Goal: Task Accomplishment & Management: Use online tool/utility

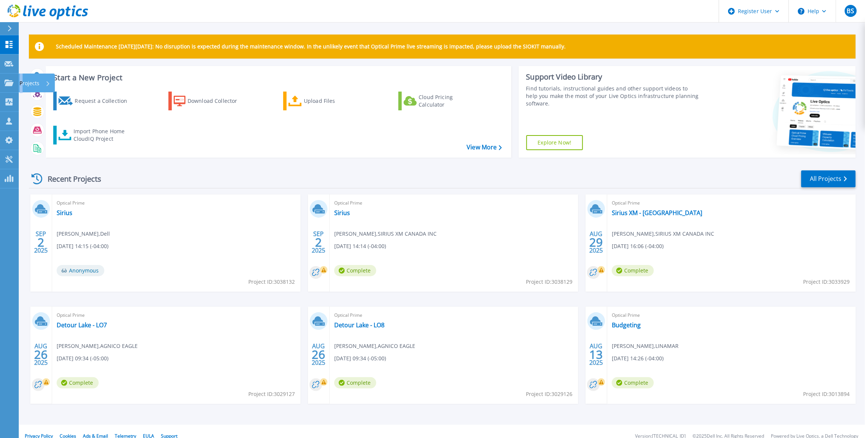
click at [21, 81] on p "Projects" at bounding box center [29, 82] width 20 height 19
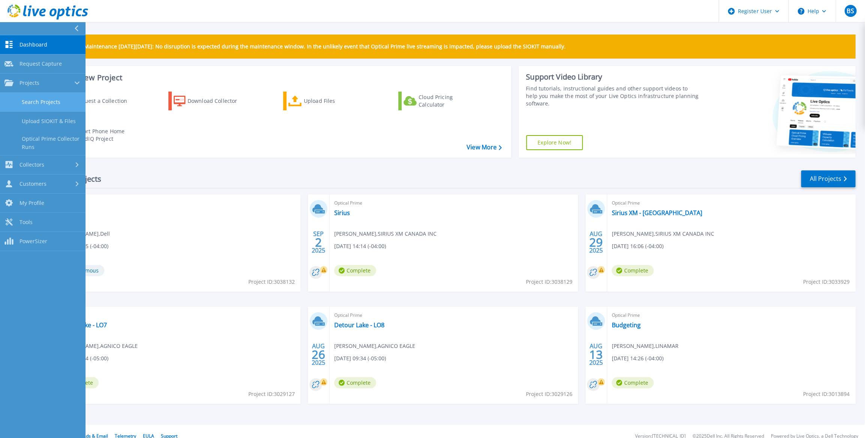
drag, startPoint x: 21, startPoint y: 81, endPoint x: 34, endPoint y: 101, distance: 23.1
click at [33, 101] on link "Search Projects" at bounding box center [42, 102] width 85 height 19
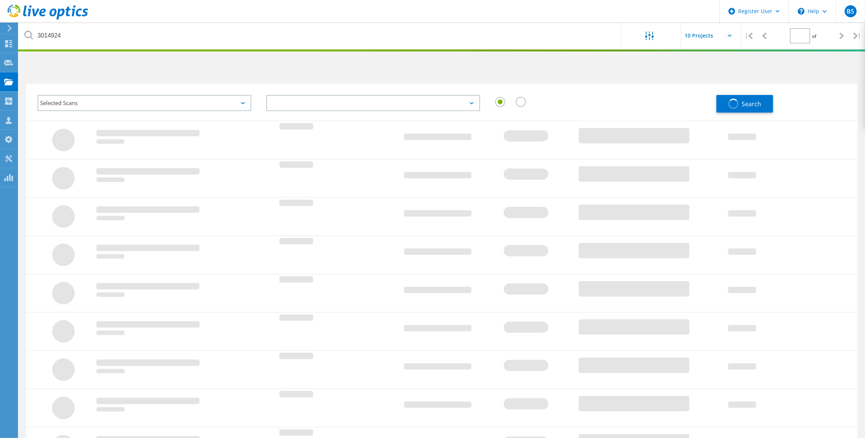
type input "1"
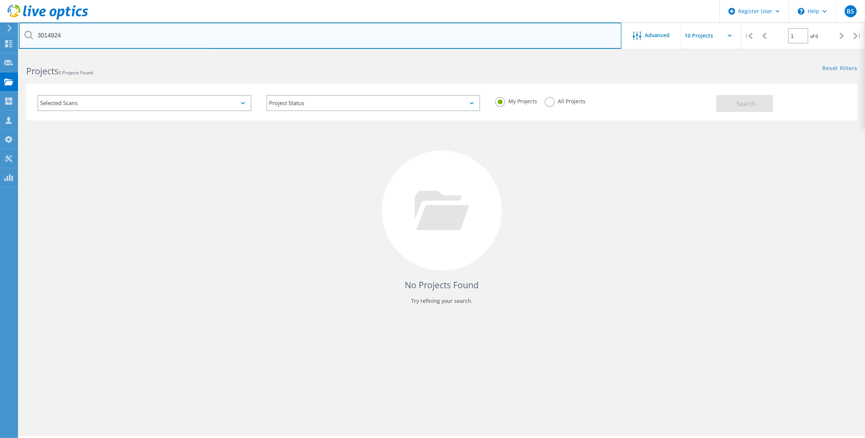
drag, startPoint x: 86, startPoint y: 37, endPoint x: 0, endPoint y: 34, distance: 86.0
click at [0, 36] on html "Register User \n Help Explore Helpful Articles Contact Support BS Dell User [PE…" at bounding box center [432, 229] width 865 height 458
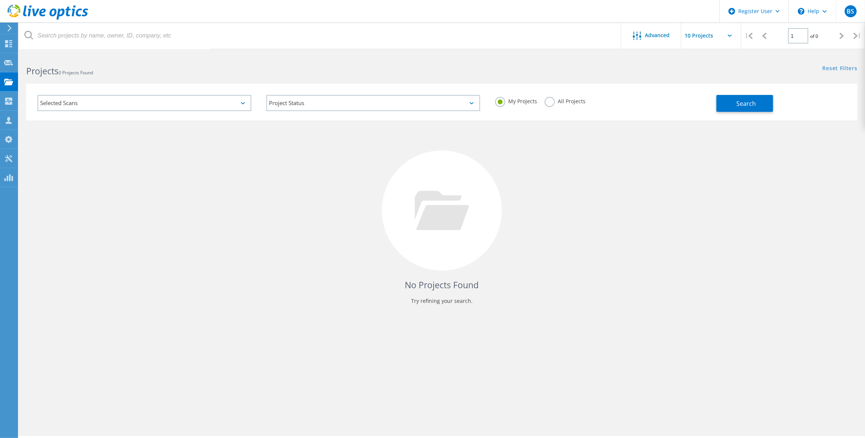
click at [552, 104] on label "All Projects" at bounding box center [564, 100] width 41 height 7
click at [0, 0] on input "All Projects" at bounding box center [0, 0] width 0 height 0
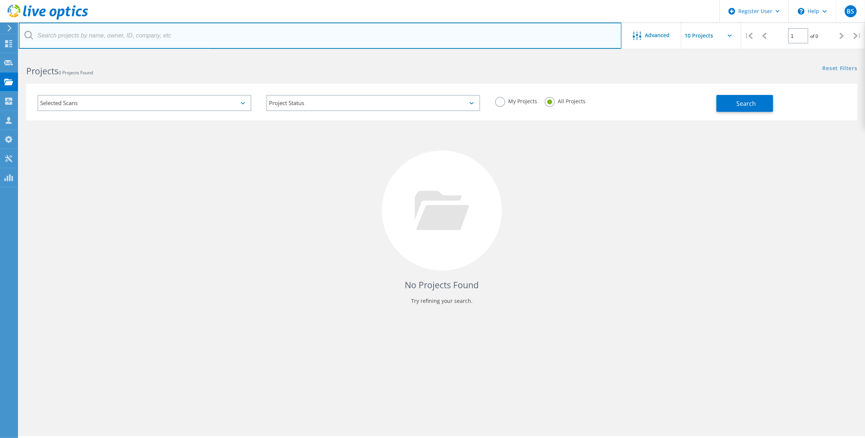
click at [123, 37] on input "text" at bounding box center [320, 35] width 603 height 26
paste input "[EMAIL_ADDRESS][DOMAIN_NAME]"
type input "[EMAIL_ADDRESS][DOMAIN_NAME]"
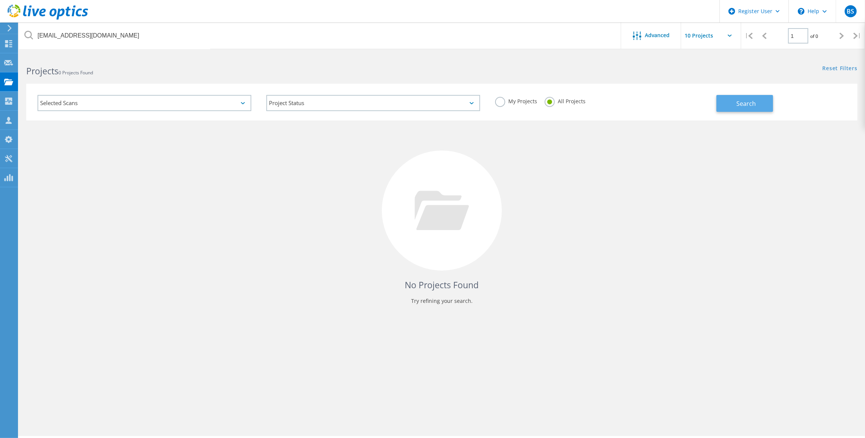
click at [747, 105] on span "Search" at bounding box center [745, 103] width 19 height 8
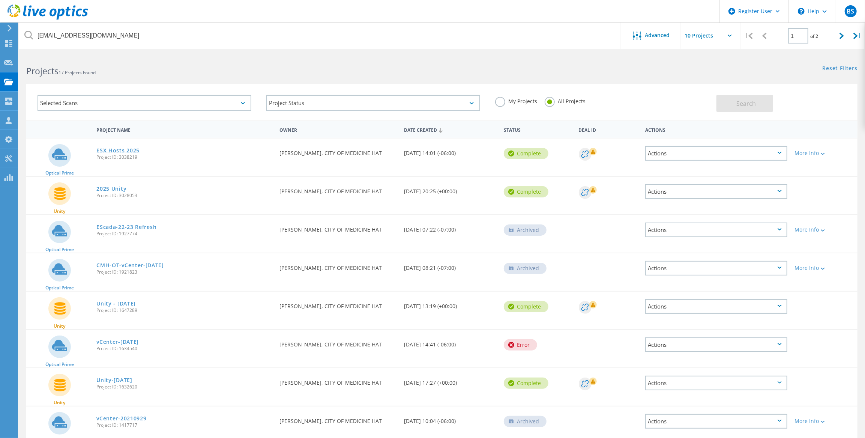
click at [105, 153] on link "ESX Hosts 2025" at bounding box center [117, 150] width 43 height 5
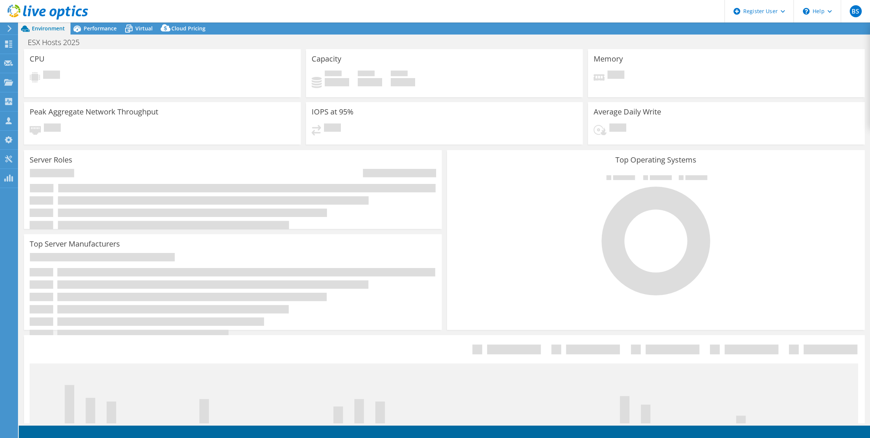
select select "[GEOGRAPHIC_DATA]"
select select "USD"
